Goal: Task Accomplishment & Management: Use online tool/utility

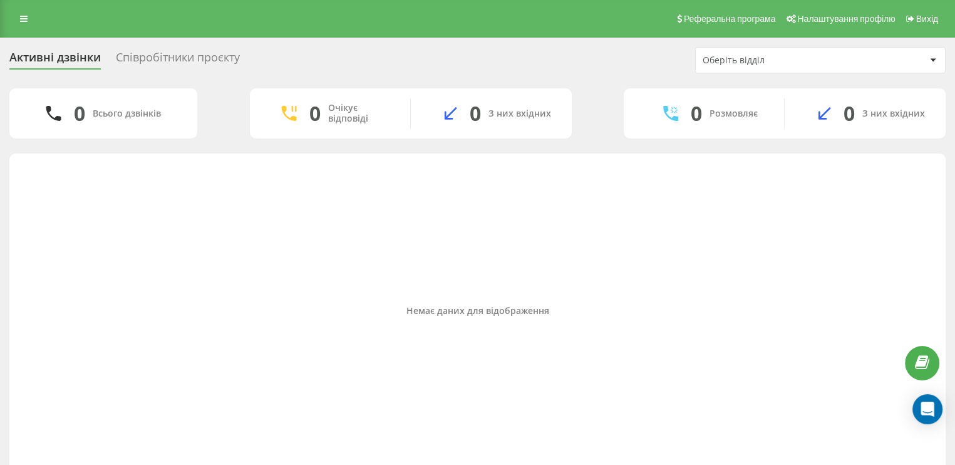
click at [33, 23] on link at bounding box center [24, 19] width 23 height 18
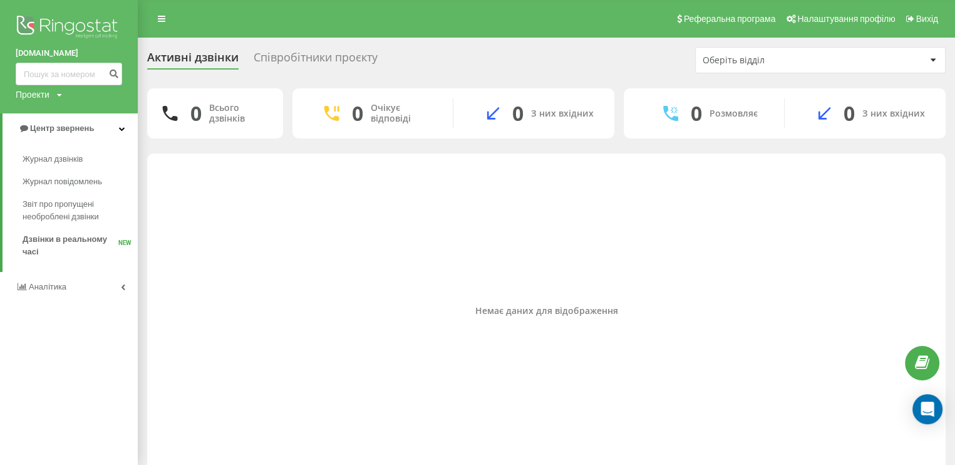
click at [193, 56] on div "Активні дзвінки" at bounding box center [192, 60] width 91 height 19
click at [190, 58] on div "Активні дзвінки" at bounding box center [192, 60] width 91 height 19
click at [292, 61] on div "Співробітники проєкту" at bounding box center [316, 60] width 124 height 19
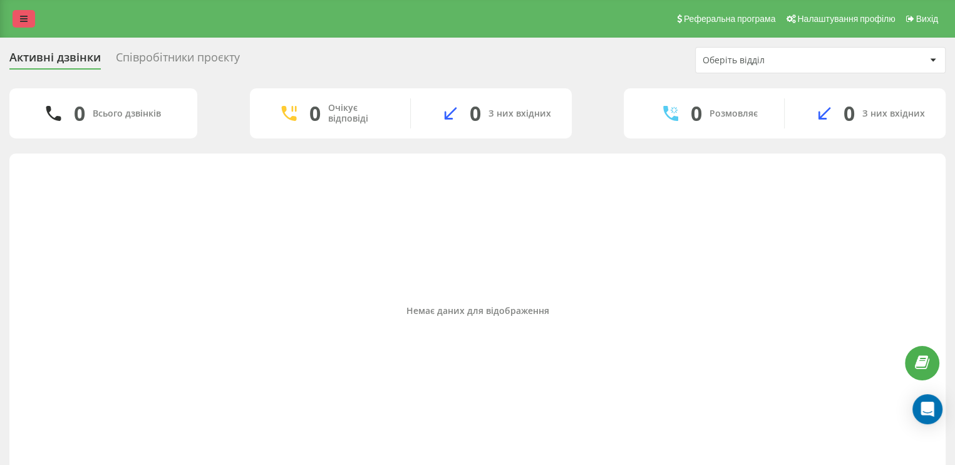
click at [23, 25] on link at bounding box center [24, 19] width 23 height 18
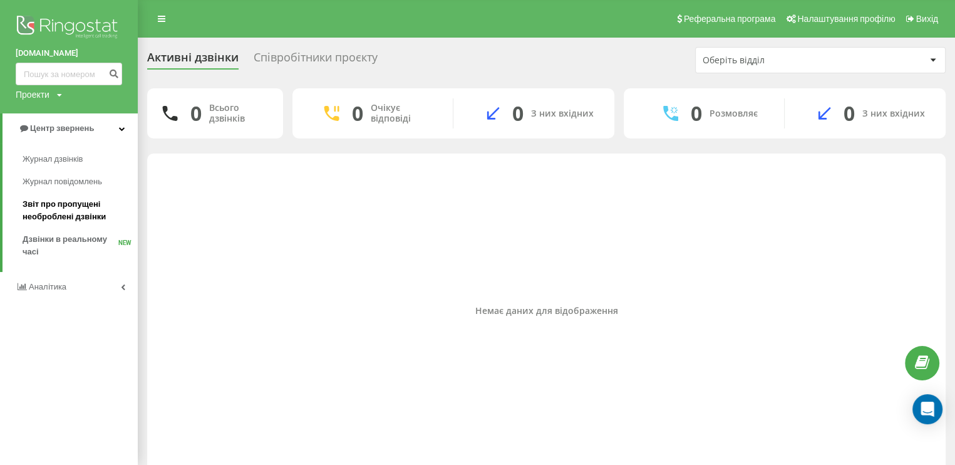
click at [83, 212] on span "Звіт про пропущені необроблені дзвінки" at bounding box center [77, 210] width 109 height 25
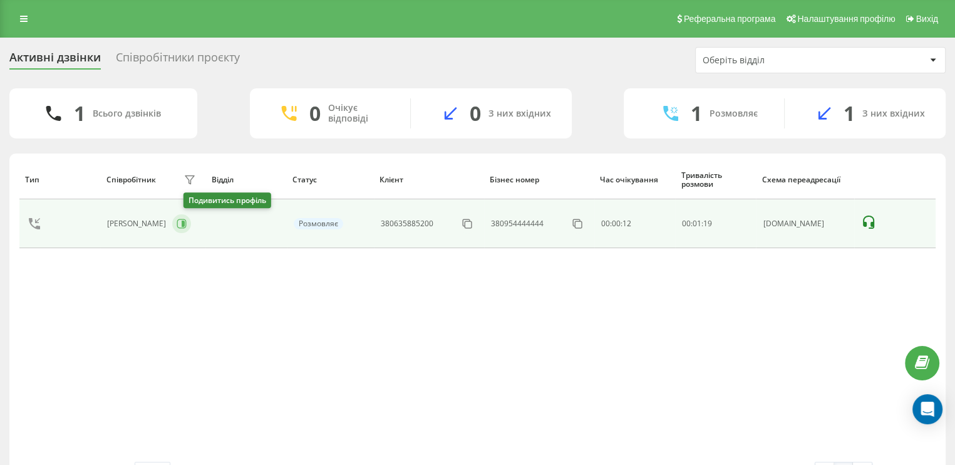
click at [185, 223] on icon at bounding box center [183, 223] width 3 height 6
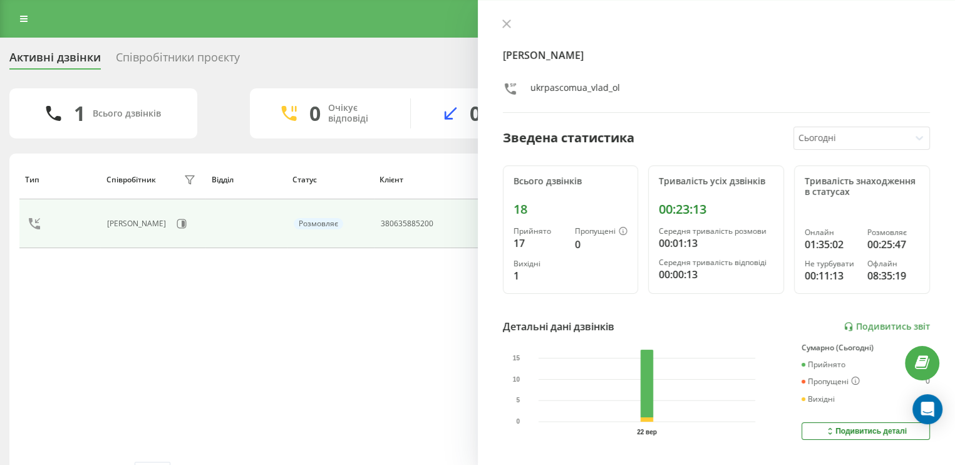
click at [210, 53] on div "Співробітники проєкту" at bounding box center [178, 60] width 124 height 19
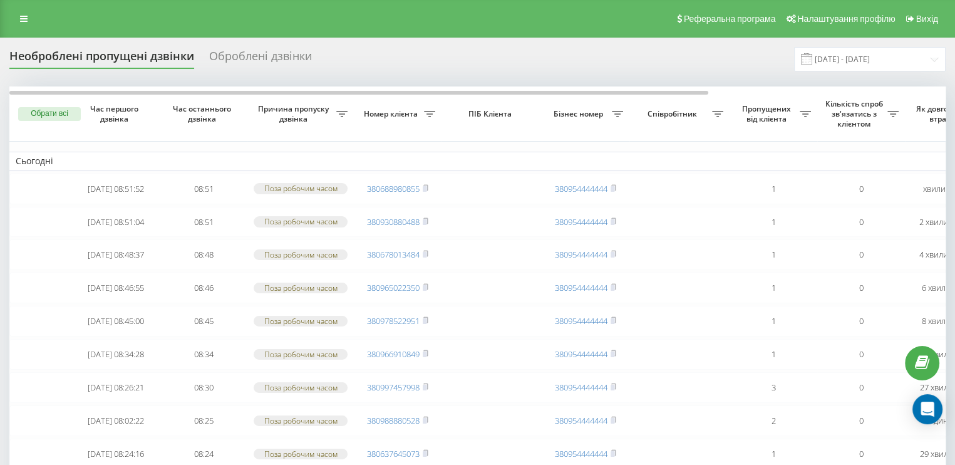
click at [168, 56] on div "Необроблені пропущені дзвінки" at bounding box center [101, 58] width 185 height 19
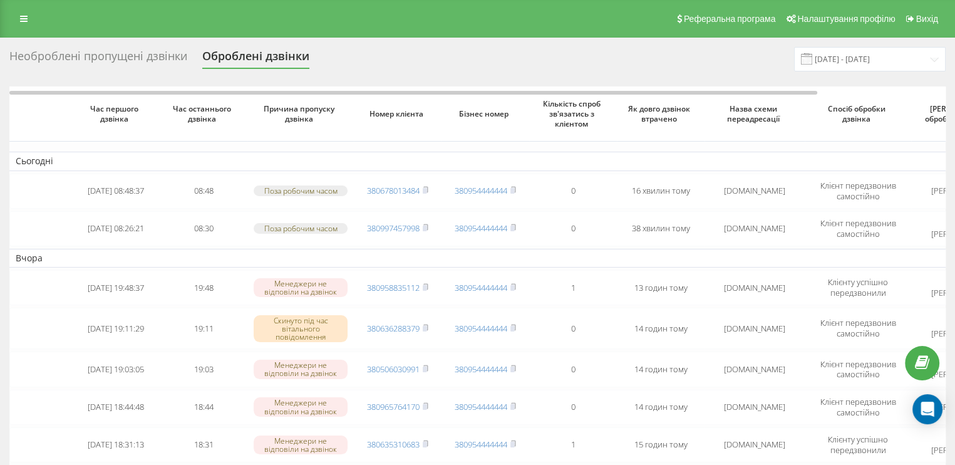
click at [150, 59] on div "Необроблені пропущені дзвінки" at bounding box center [98, 58] width 178 height 19
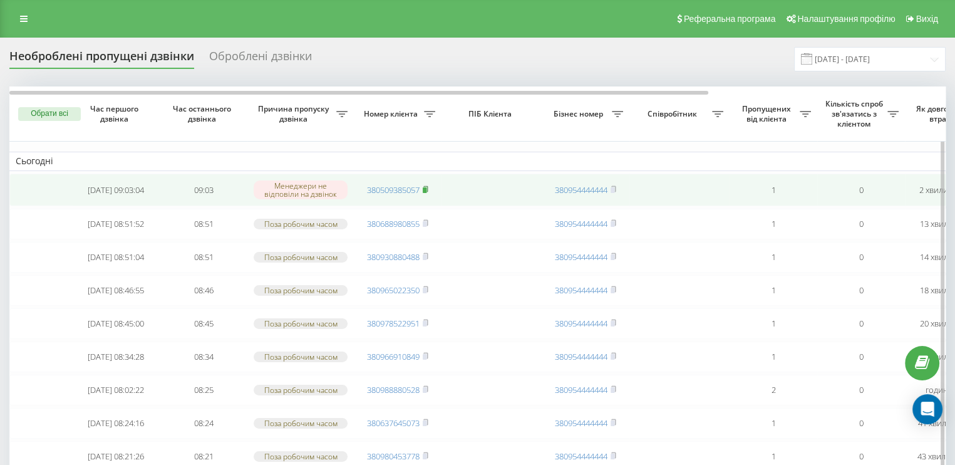
drag, startPoint x: 429, startPoint y: 190, endPoint x: 447, endPoint y: 188, distance: 18.3
click at [428, 190] on icon at bounding box center [425, 188] width 4 height 6
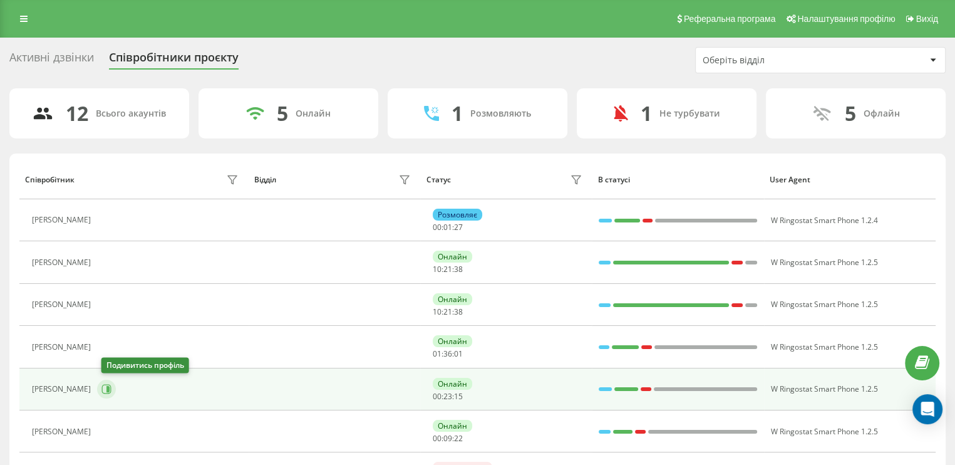
click at [108, 389] on icon at bounding box center [106, 389] width 10 height 10
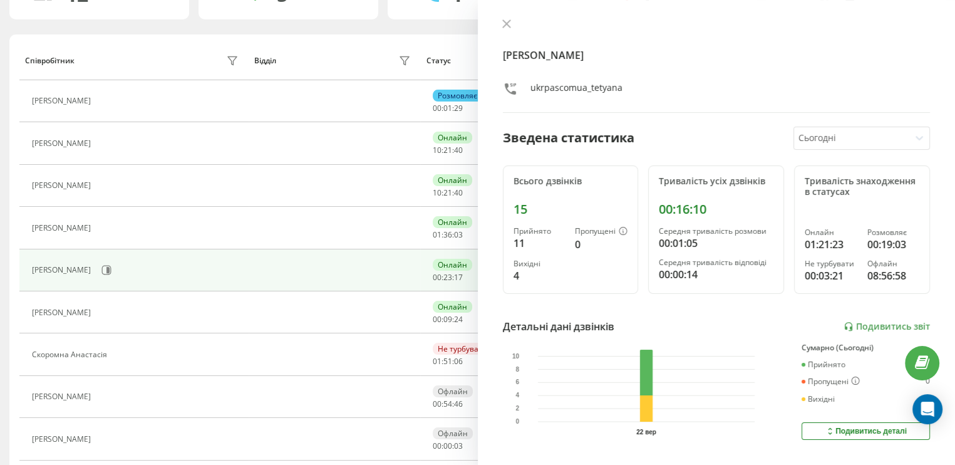
scroll to position [125, 0]
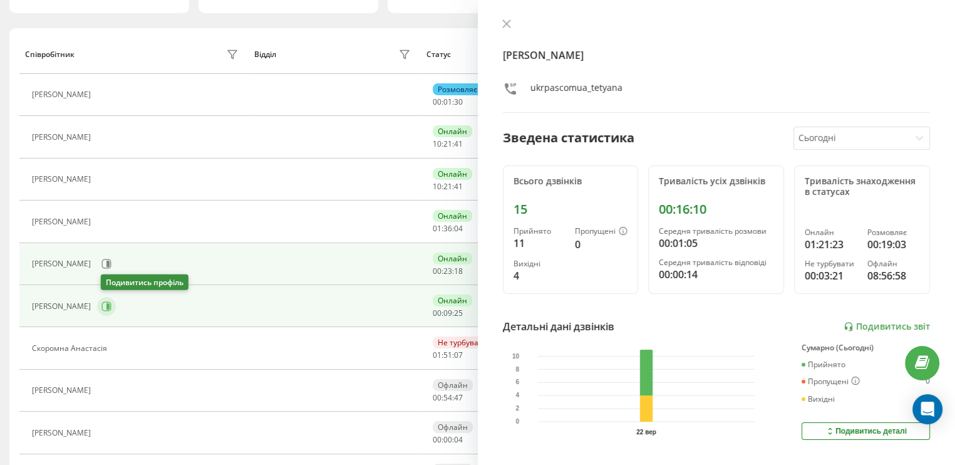
click at [108, 306] on icon at bounding box center [106, 306] width 10 height 10
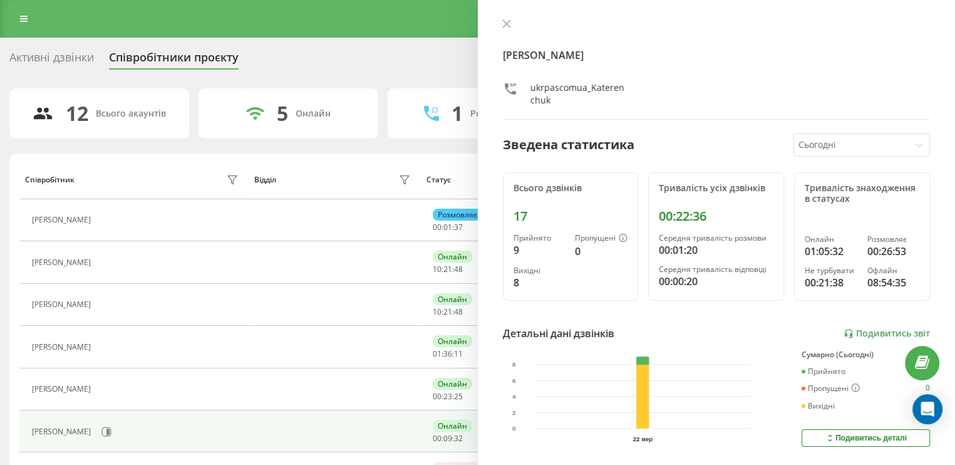
click at [70, 55] on div "Активні дзвінки" at bounding box center [51, 60] width 85 height 19
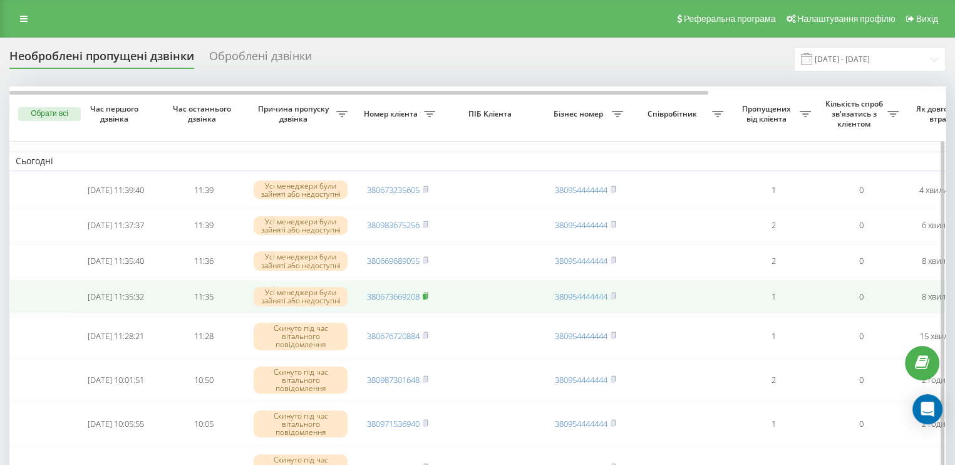
click at [428, 299] on icon at bounding box center [426, 296] width 6 height 8
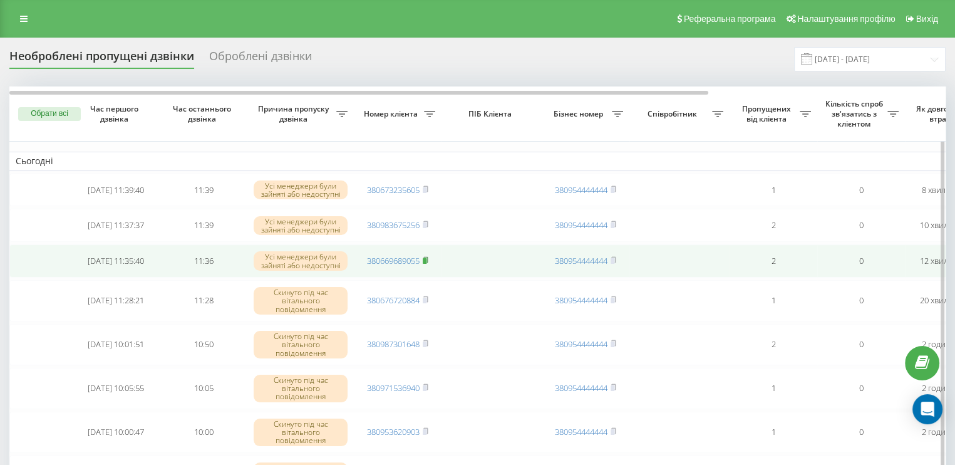
click at [426, 262] on rect at bounding box center [425, 261] width 4 height 6
click at [425, 264] on rect at bounding box center [425, 261] width 4 height 6
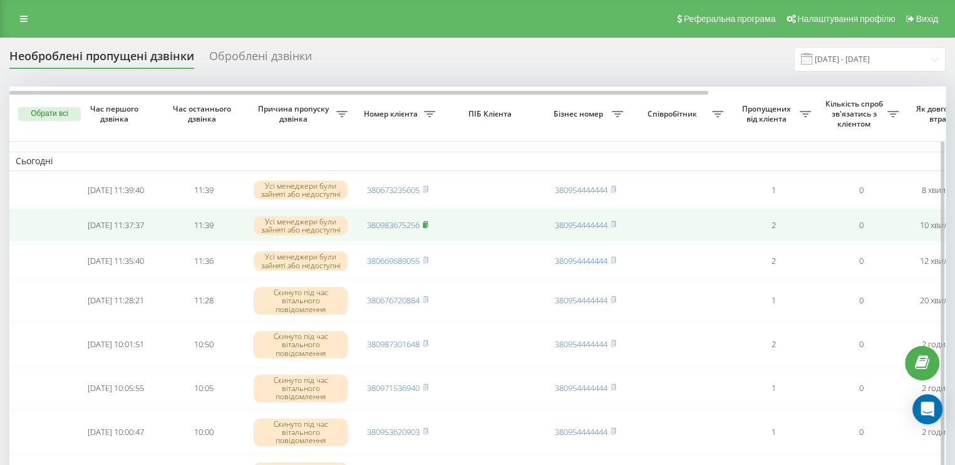
click at [428, 224] on icon at bounding box center [426, 224] width 6 height 8
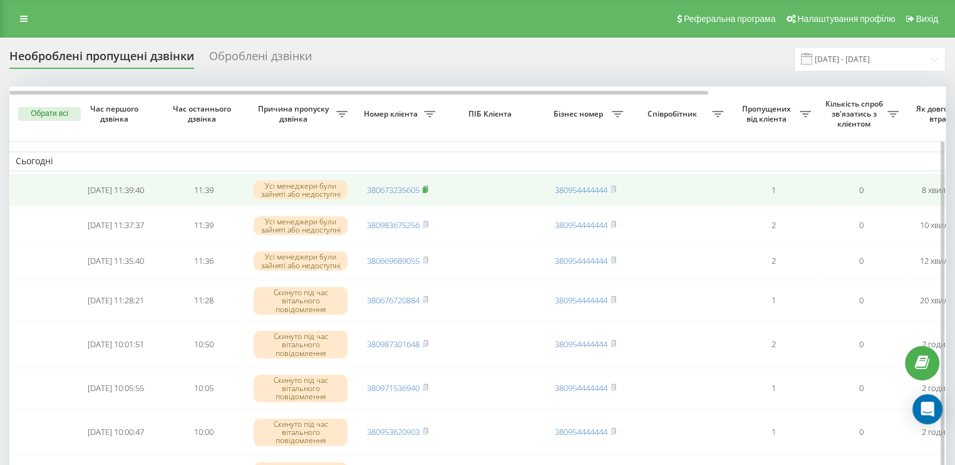
click at [425, 188] on icon at bounding box center [426, 189] width 6 height 8
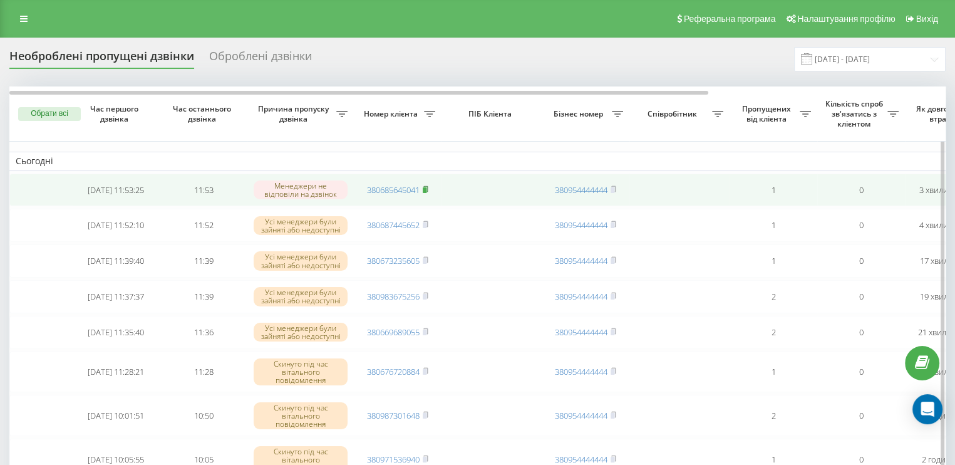
click at [426, 188] on rect at bounding box center [425, 190] width 4 height 6
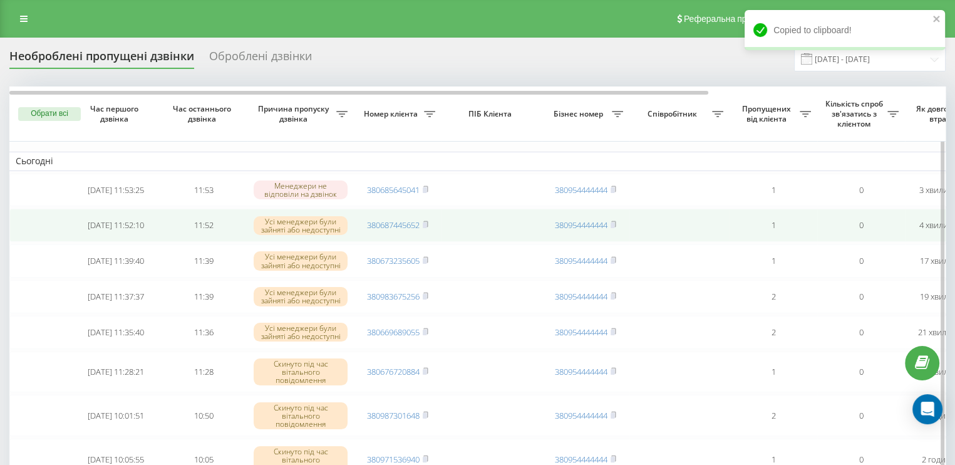
click at [431, 226] on td "380687445652" at bounding box center [398, 225] width 88 height 33
click at [426, 226] on rect at bounding box center [425, 225] width 4 height 6
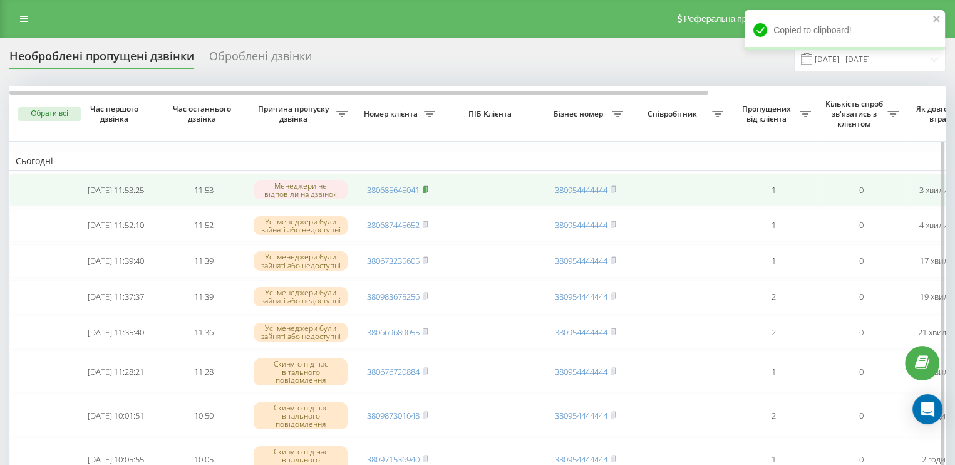
click at [428, 190] on icon at bounding box center [425, 188] width 4 height 6
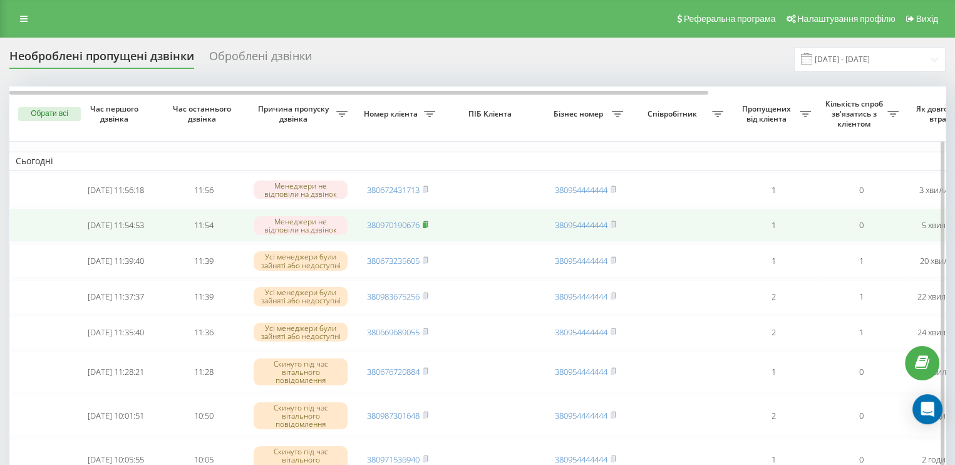
click at [428, 224] on icon at bounding box center [426, 224] width 6 height 8
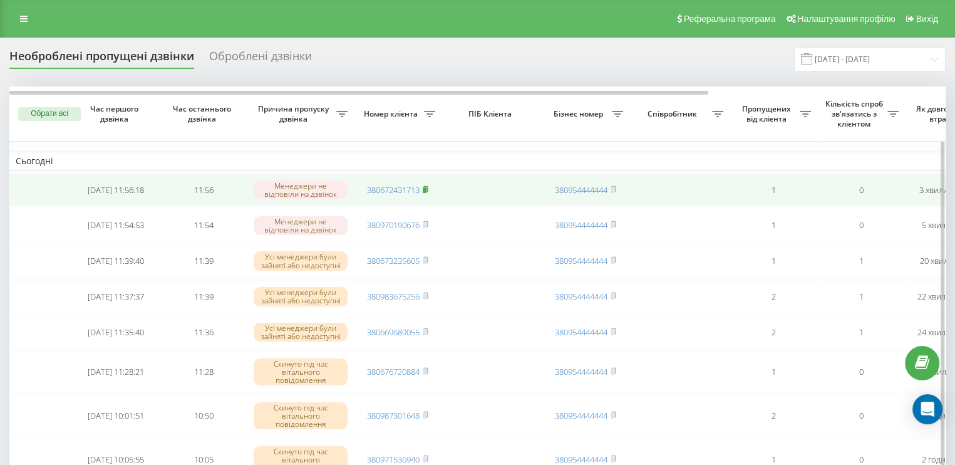
click at [425, 189] on rect at bounding box center [425, 190] width 4 height 6
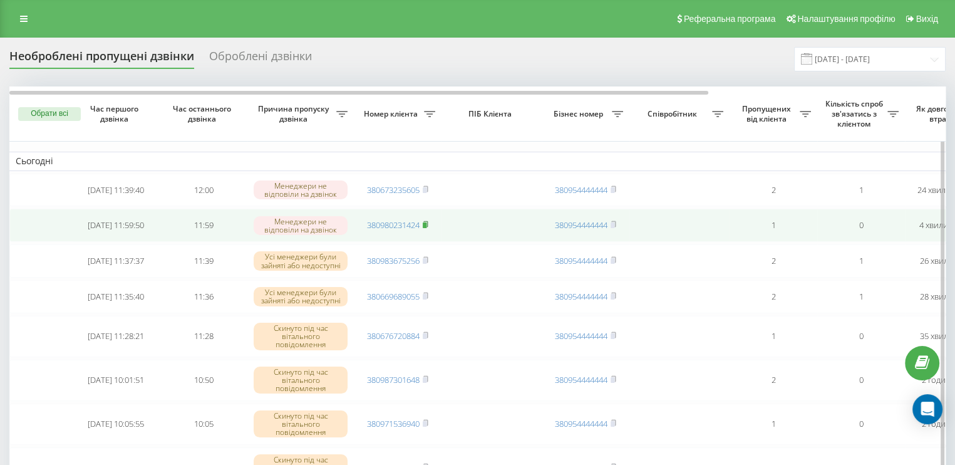
click at [425, 224] on rect at bounding box center [425, 225] width 4 height 6
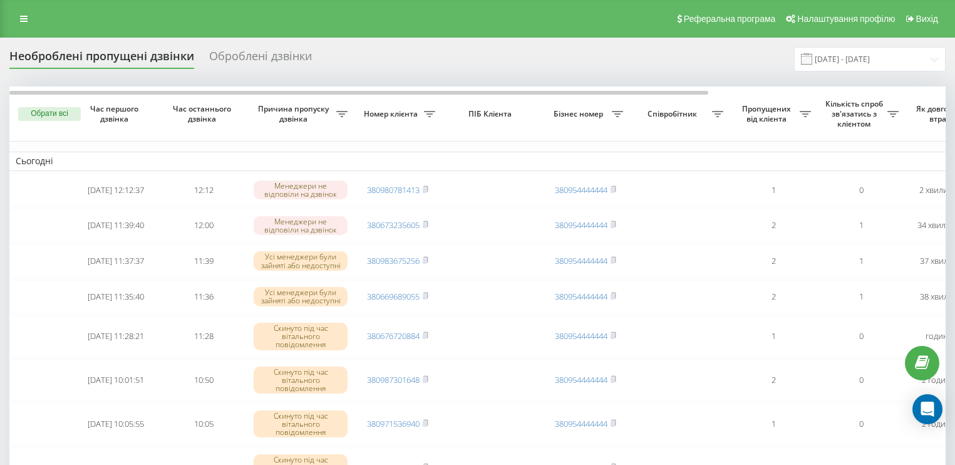
click at [424, 188] on rect at bounding box center [425, 190] width 4 height 6
